Goal: Check status: Check status

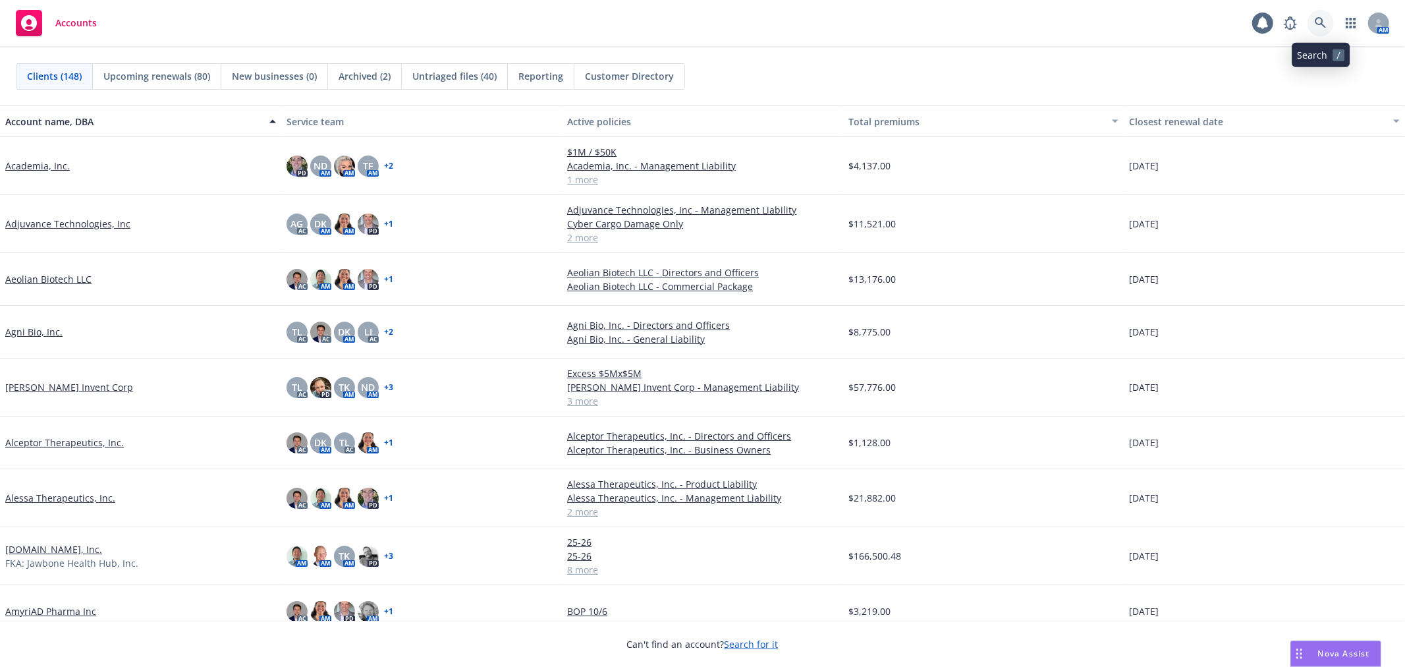
click at [1323, 18] on icon at bounding box center [1321, 23] width 12 height 12
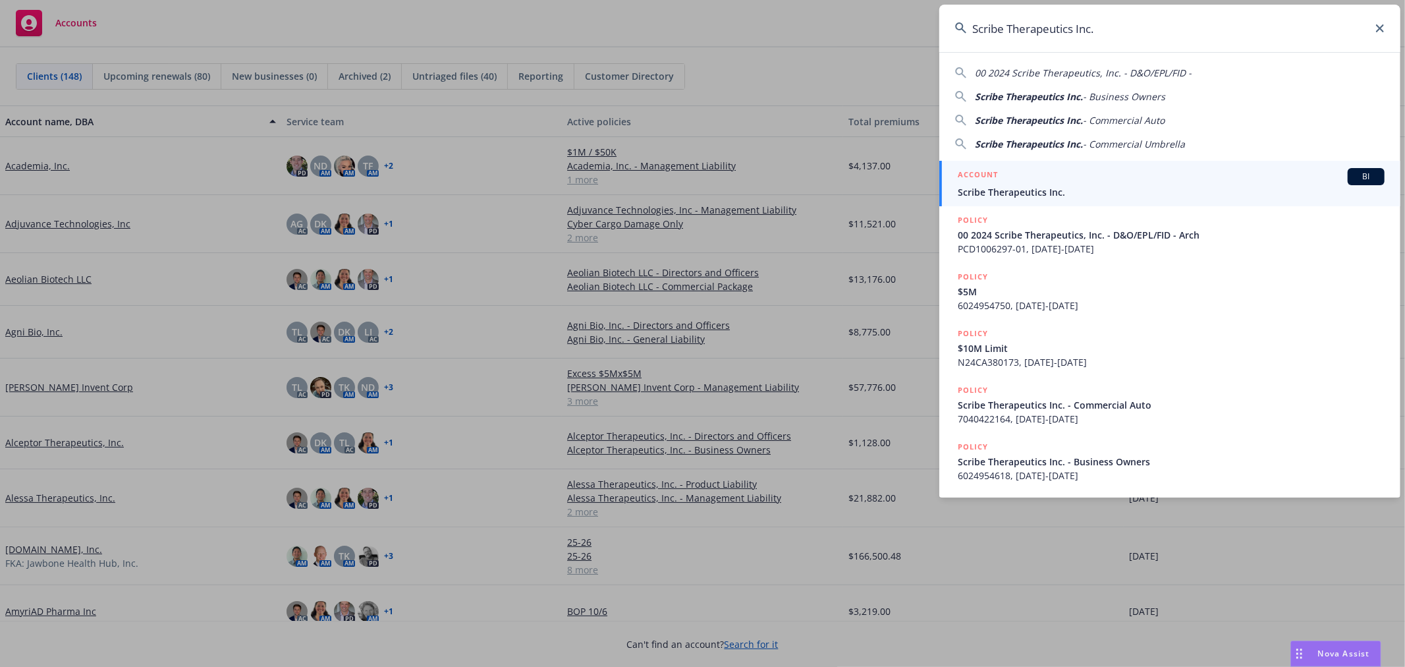
type input "Scribe Therapeutics Inc."
click at [1043, 179] on div "ACCOUNT BI" at bounding box center [1171, 176] width 427 height 17
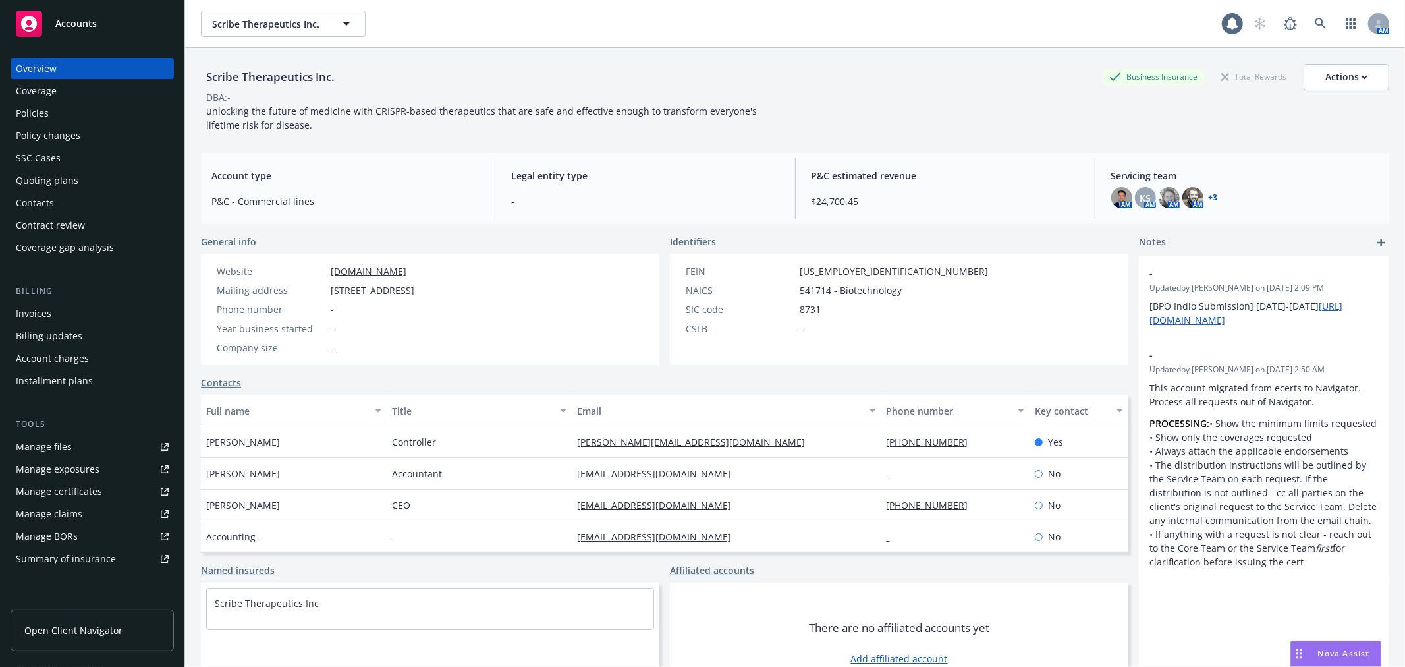
click at [78, 106] on div "Policies" at bounding box center [92, 113] width 153 height 21
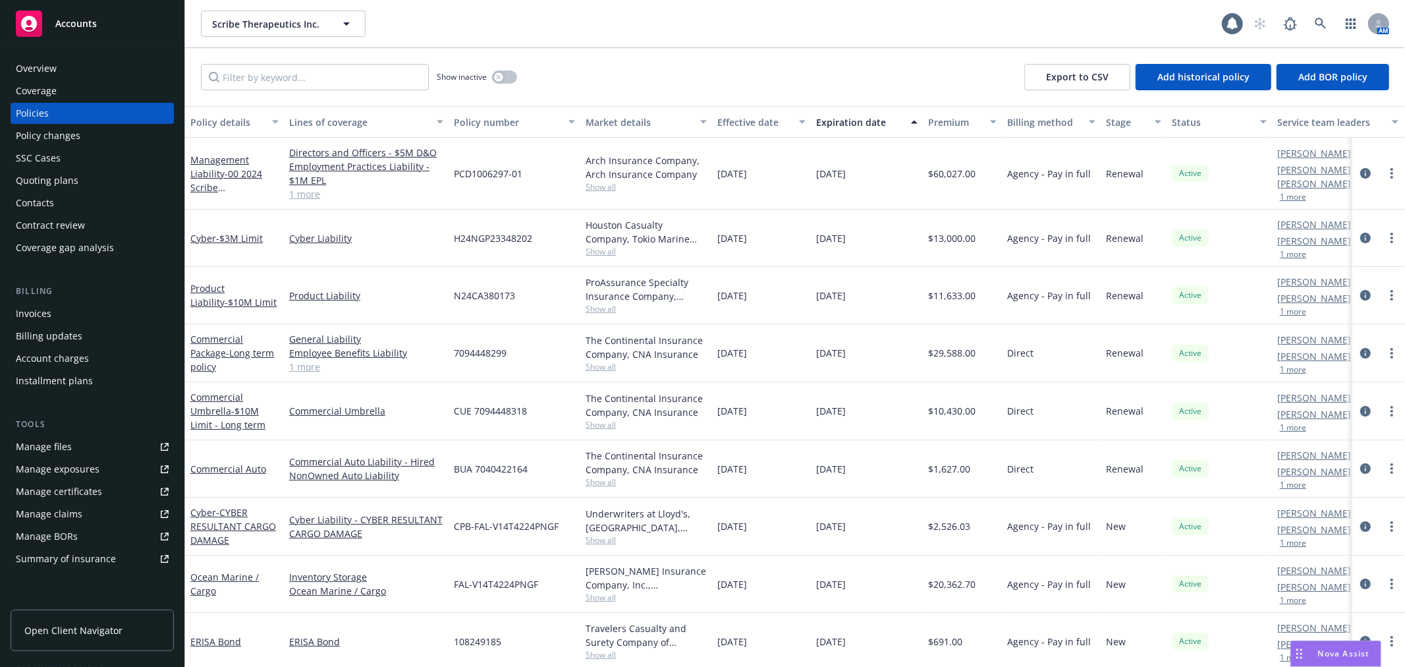
scroll to position [14, 0]
click at [215, 329] on link "Commercial Package - Long term policy" at bounding box center [232, 349] width 84 height 40
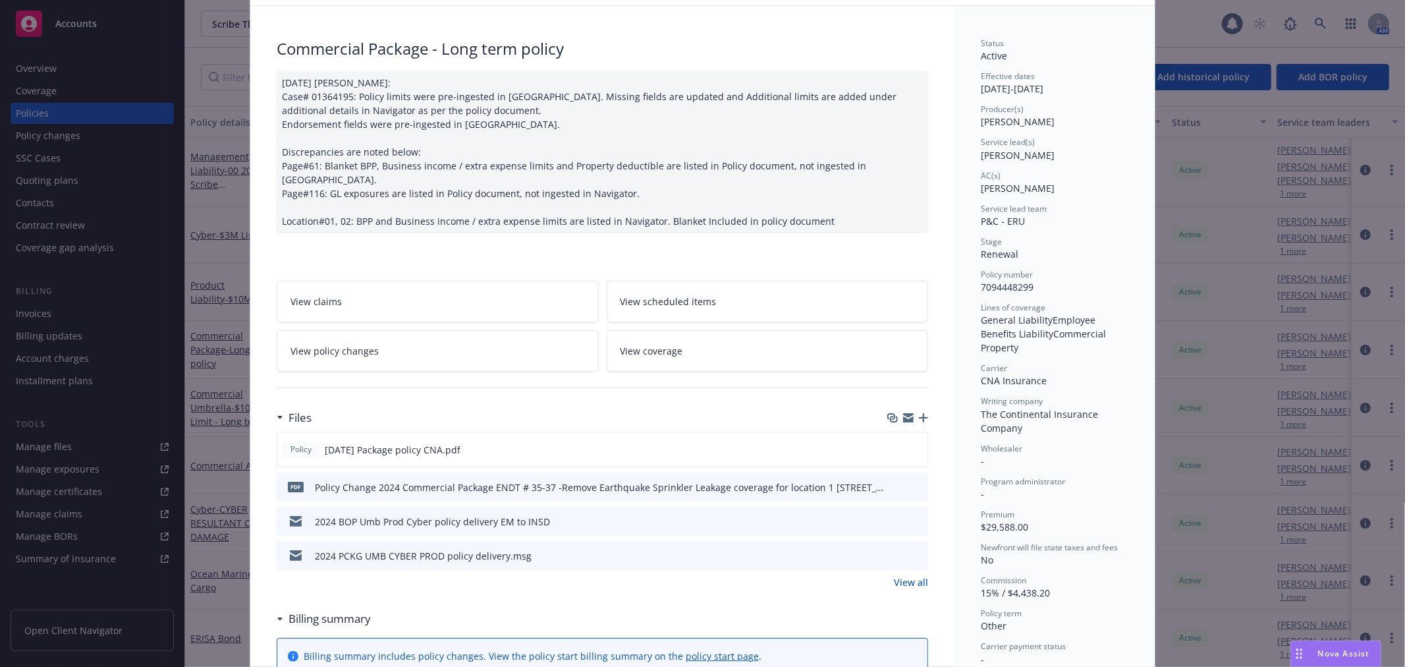
scroll to position [146, 0]
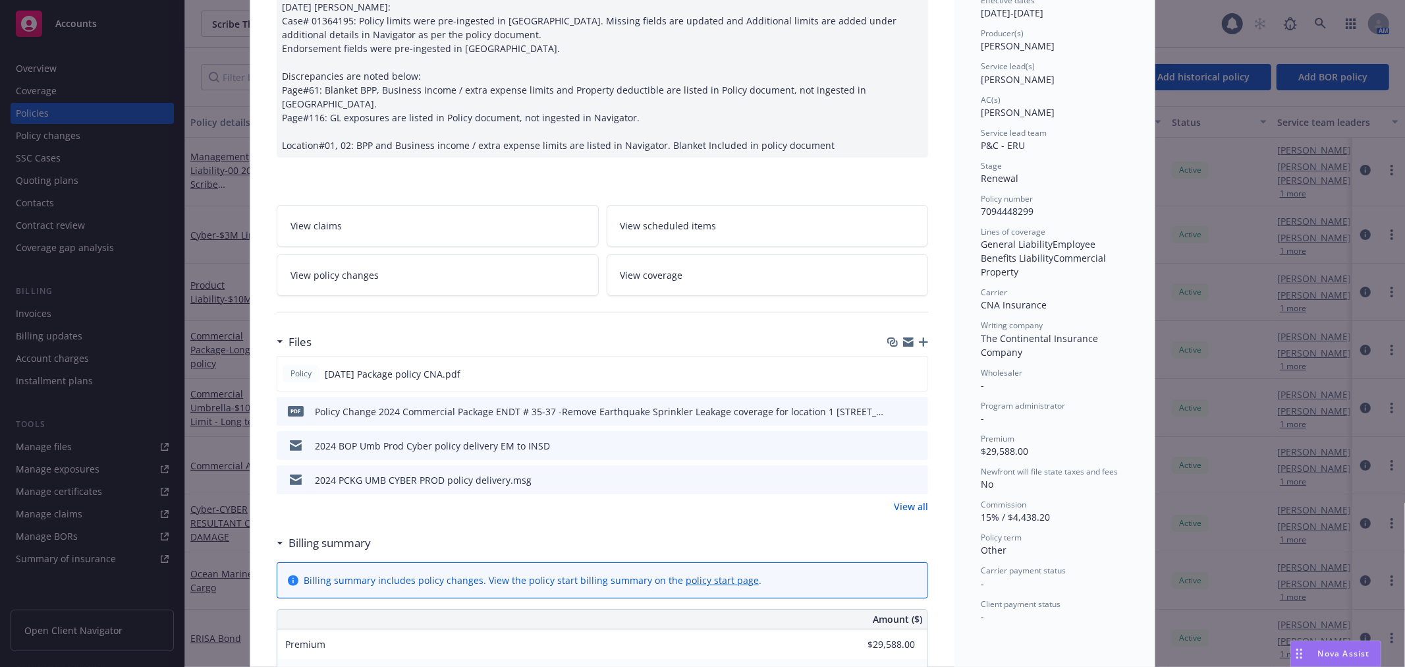
click at [911, 404] on button at bounding box center [917, 411] width 12 height 14
click at [910, 406] on icon "preview file" at bounding box center [916, 410] width 12 height 9
click at [912, 368] on icon "preview file" at bounding box center [915, 372] width 12 height 9
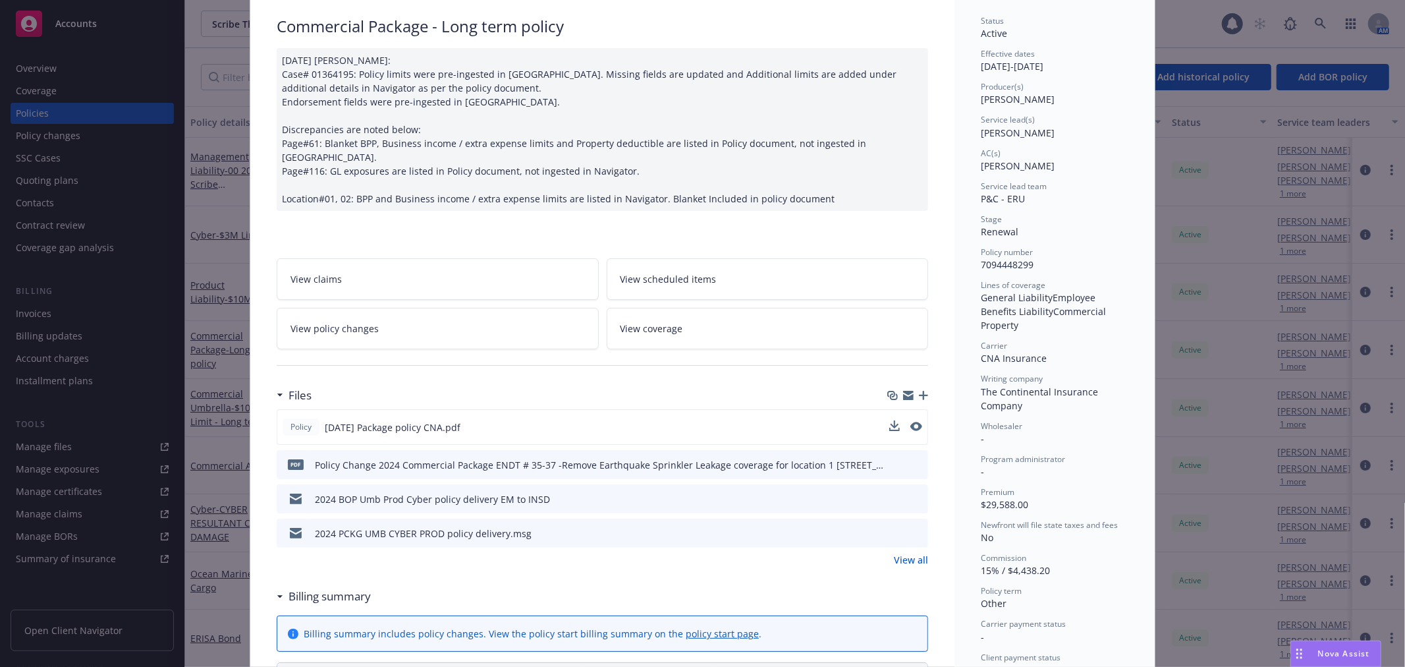
scroll to position [0, 0]
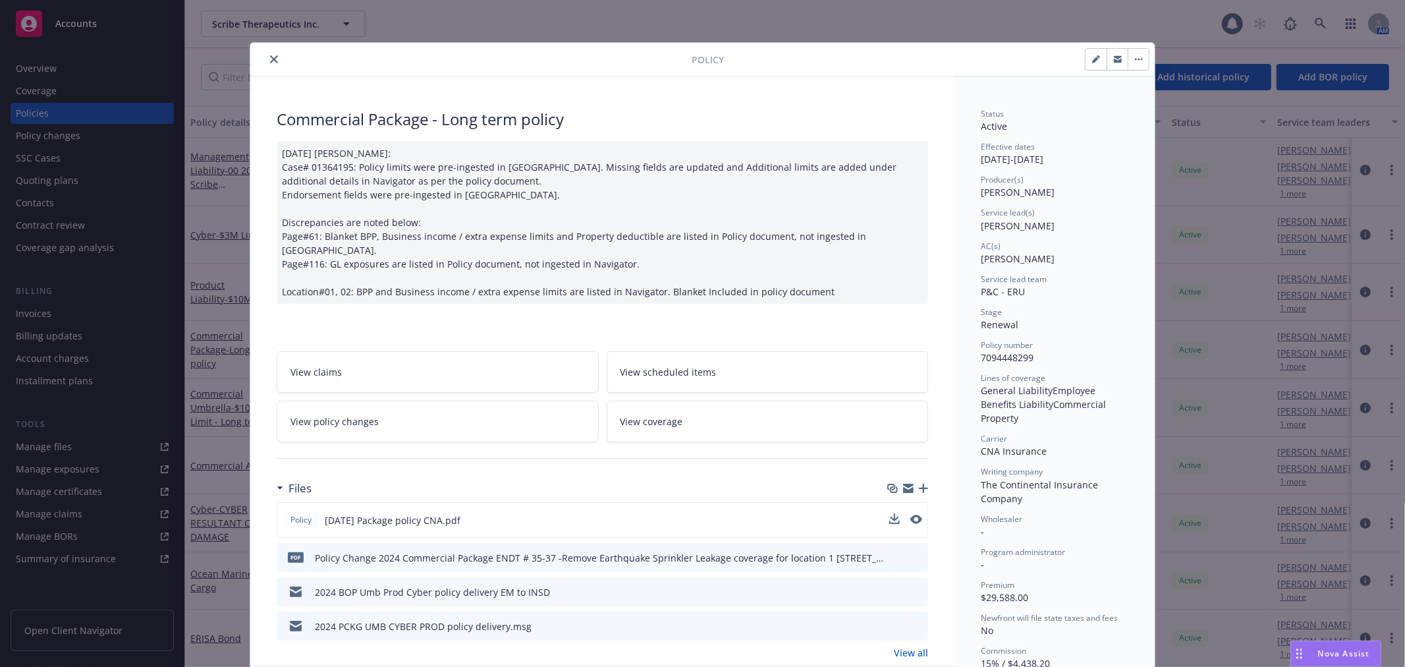
click at [266, 57] on button "close" at bounding box center [274, 59] width 16 height 16
click at [30, 182] on div "Quoting plans" at bounding box center [47, 180] width 63 height 21
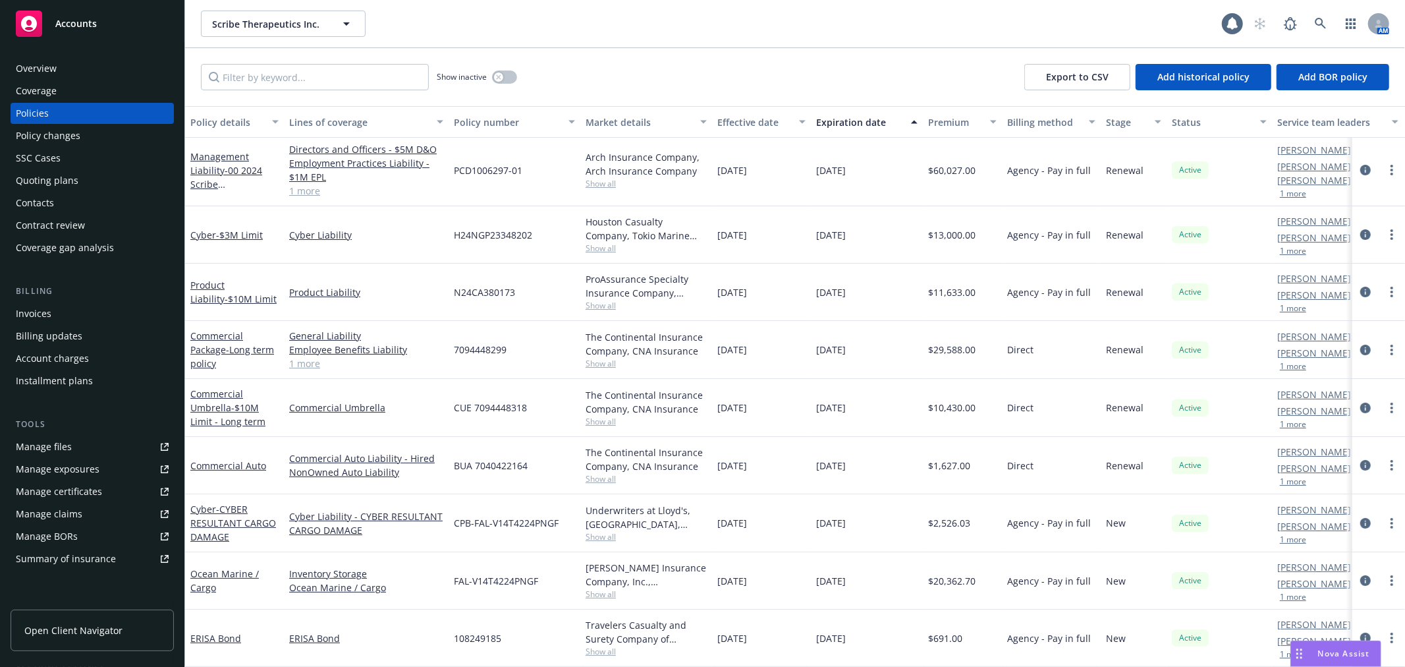
click at [30, 182] on div "Quoting plans" at bounding box center [47, 180] width 63 height 21
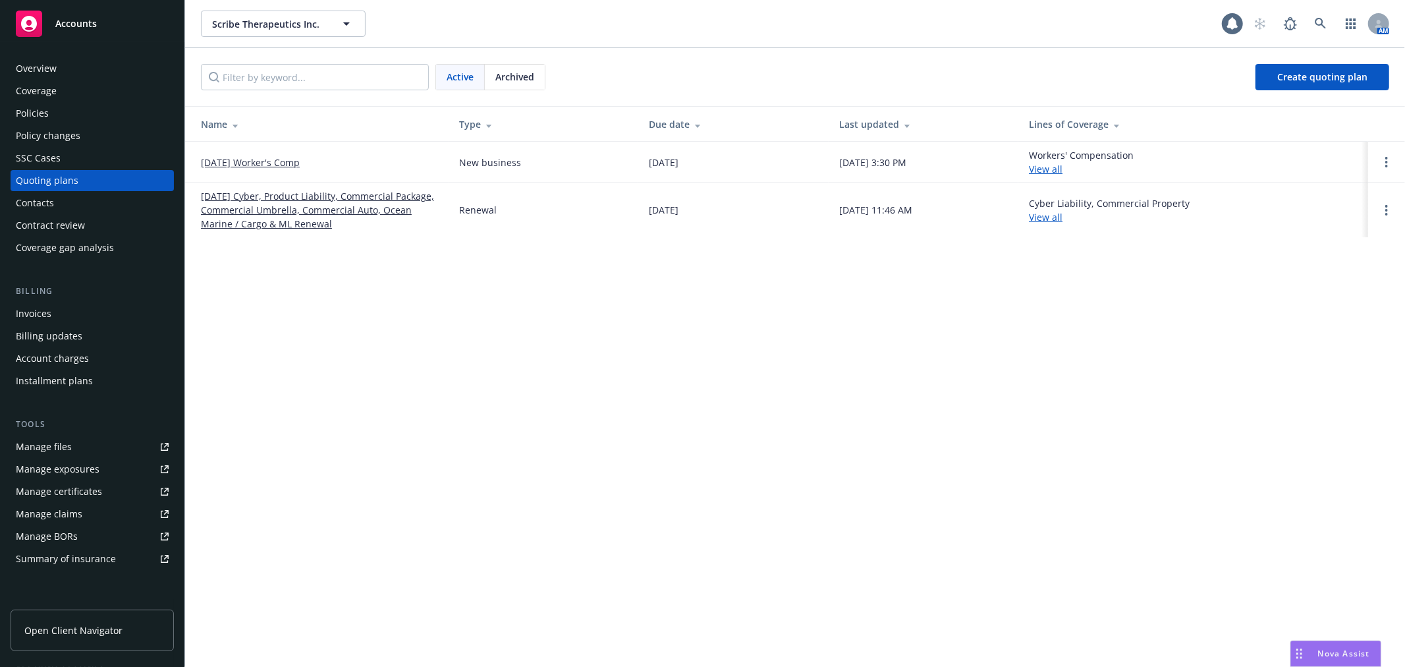
click at [291, 204] on link "[DATE] Cyber, Product Liability, Commercial Package, Commercial Umbrella, Comme…" at bounding box center [319, 210] width 237 height 42
